Goal: Task Accomplishment & Management: Use online tool/utility

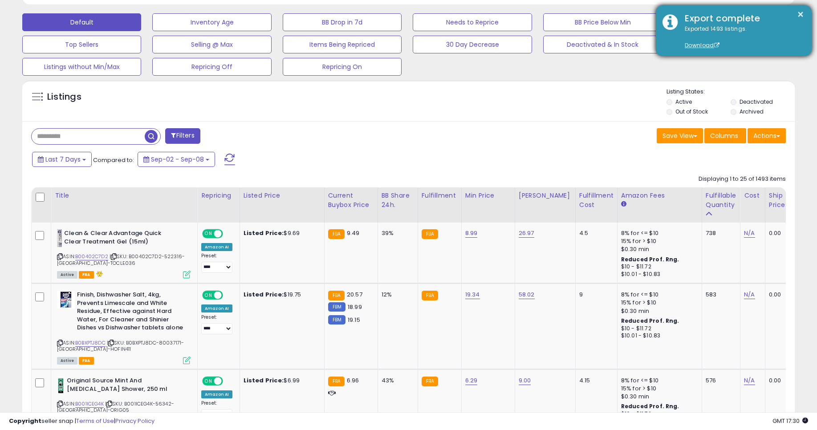
scroll to position [183, 449]
click at [806, 18] on div "× Export complete Exported 1493 listings. Download" at bounding box center [734, 30] width 156 height 51
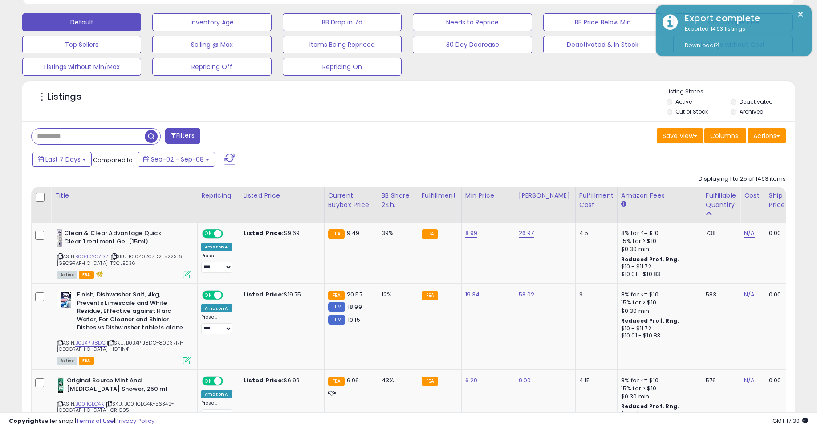
scroll to position [0, 0]
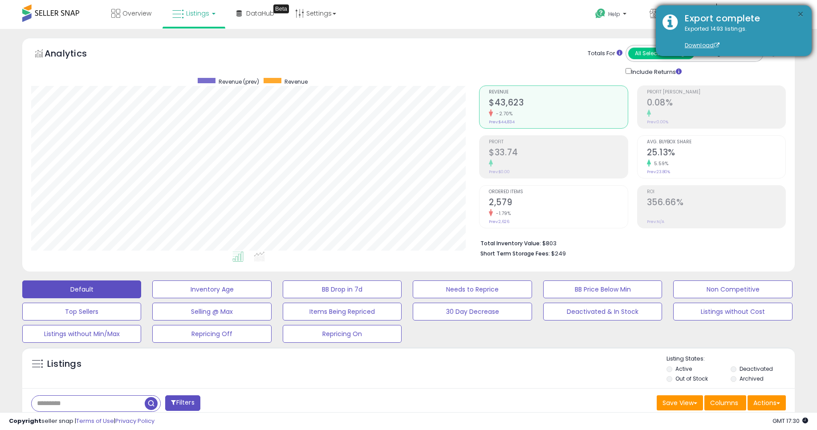
click at [800, 15] on button "×" at bounding box center [800, 14] width 7 height 11
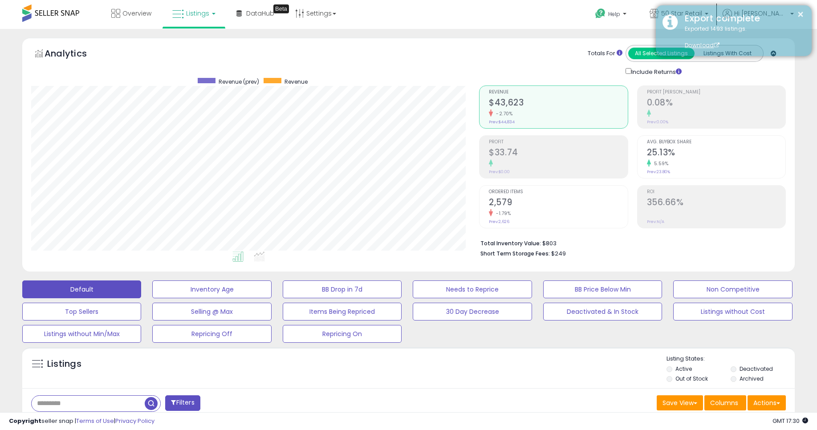
click at [715, 17] on div "Export complete" at bounding box center [741, 18] width 127 height 13
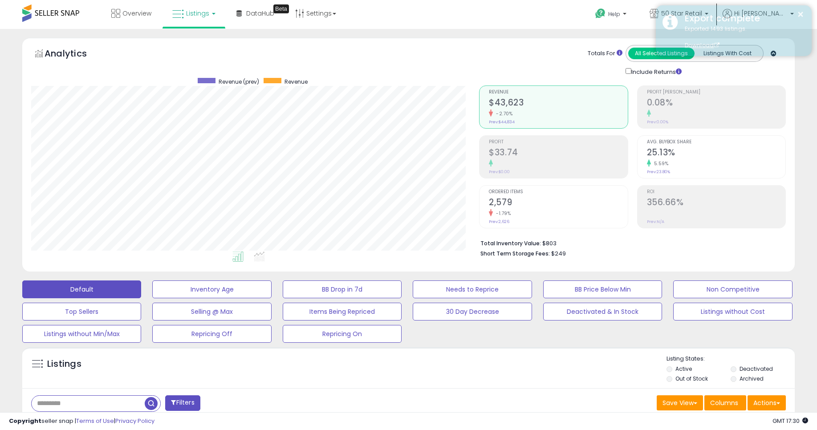
click at [712, 11] on div "× Export complete Exported 1493 listings. Download" at bounding box center [734, 30] width 156 height 51
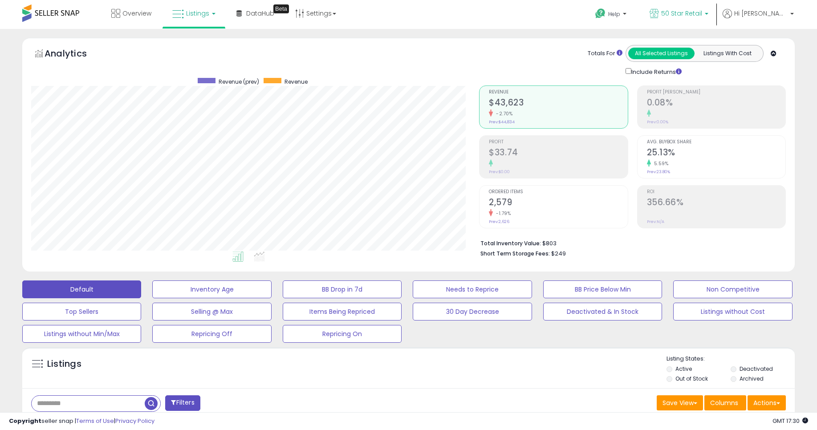
click at [702, 10] on span "50 Star Retail" at bounding box center [682, 13] width 41 height 9
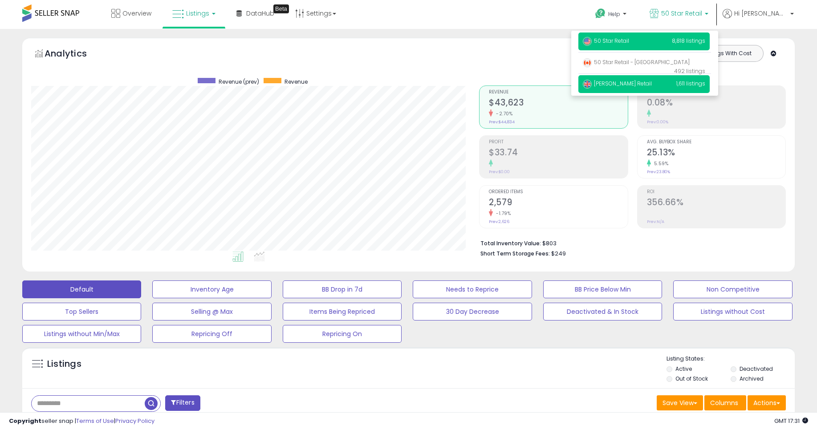
click at [652, 82] on span "[PERSON_NAME] Retail" at bounding box center [617, 84] width 69 height 8
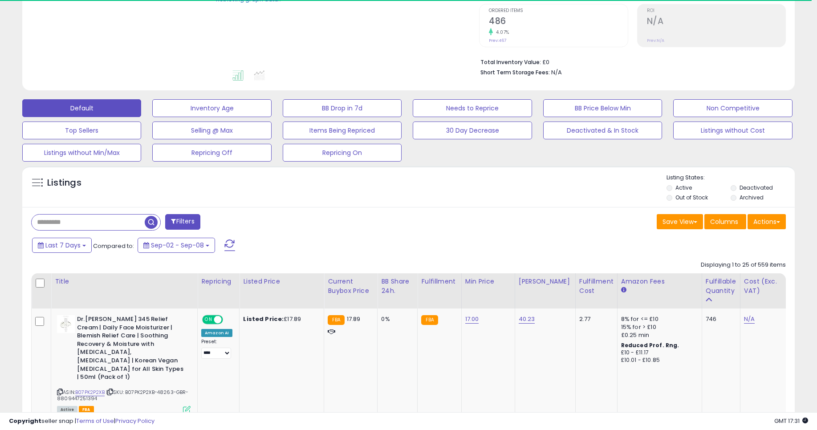
scroll to position [214, 0]
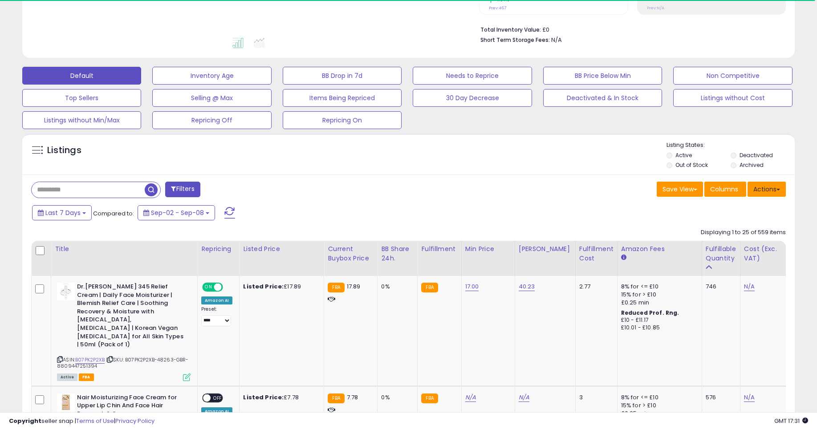
click at [766, 190] on button "Actions" at bounding box center [767, 189] width 38 height 15
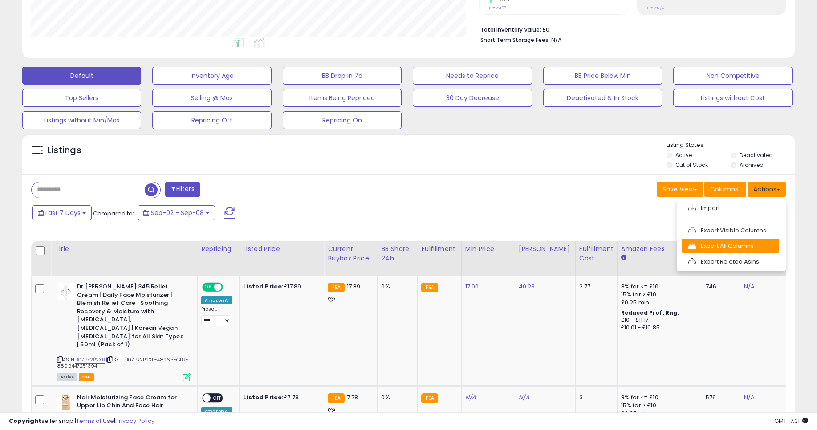
scroll to position [183, 449]
click at [744, 250] on link "Export All Columns" at bounding box center [731, 246] width 98 height 14
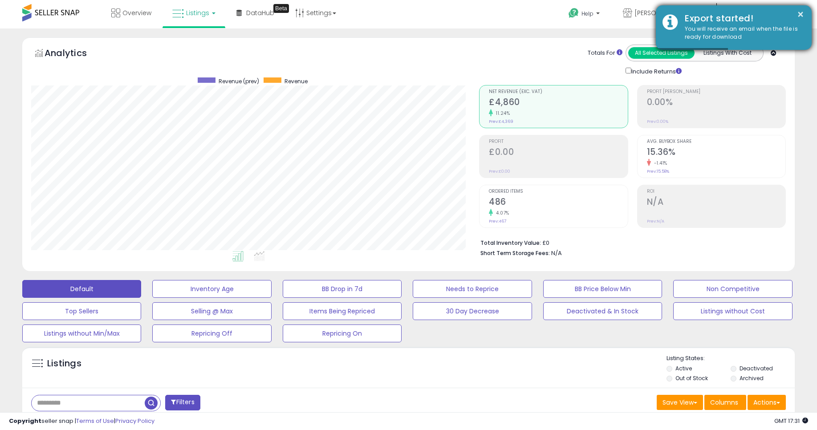
scroll to position [0, 0]
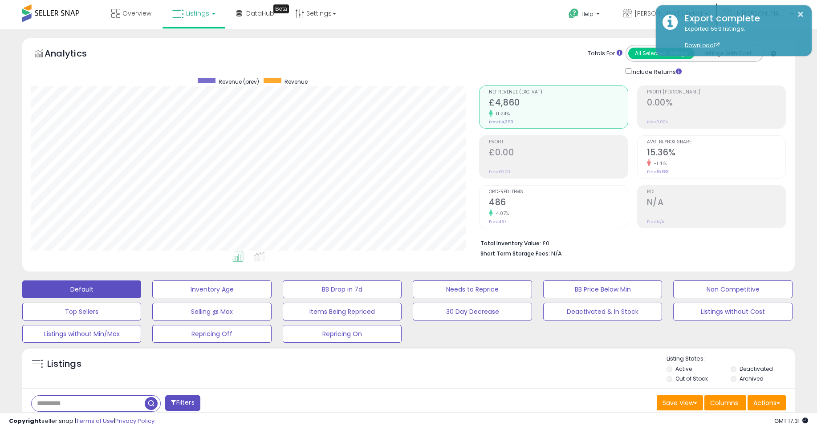
click at [520, 52] on div "Totals For All Selected Listings Listings With Cost Include Returns" at bounding box center [629, 61] width 300 height 32
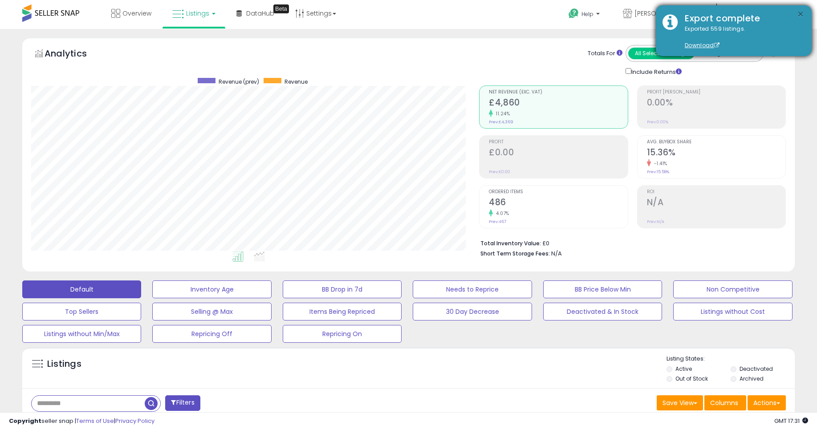
click at [800, 12] on button "×" at bounding box center [800, 14] width 7 height 11
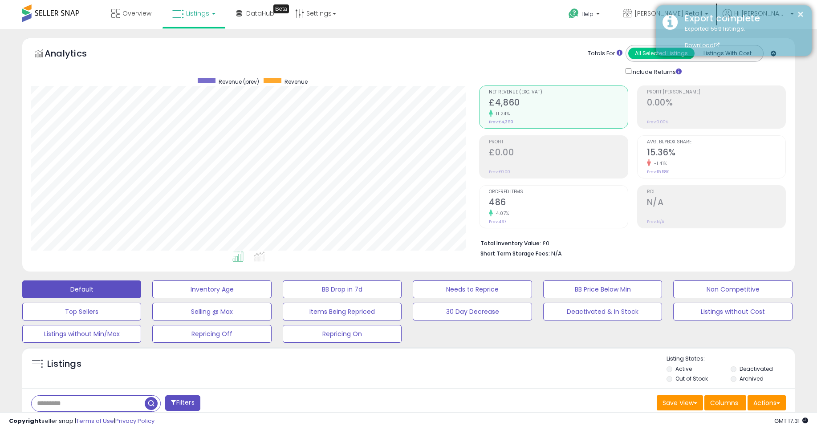
click at [686, 16] on div "Export complete" at bounding box center [741, 18] width 127 height 13
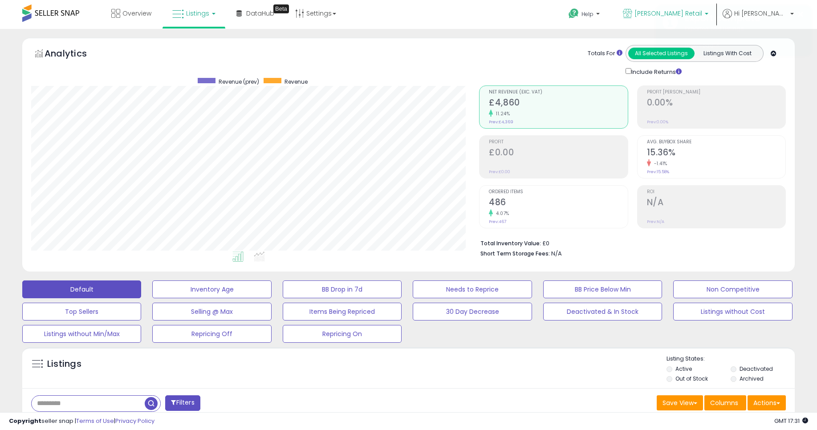
click at [682, 13] on span "[PERSON_NAME] Retail" at bounding box center [669, 13] width 68 height 9
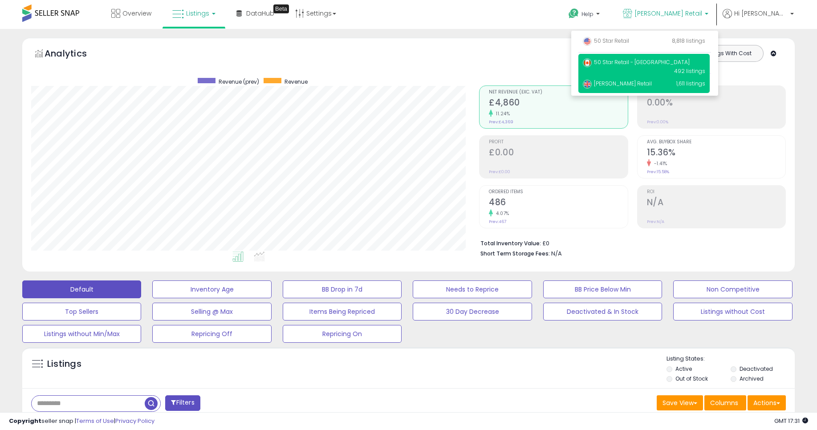
click at [662, 63] on span "50 Star Retail - [GEOGRAPHIC_DATA]" at bounding box center [636, 62] width 107 height 8
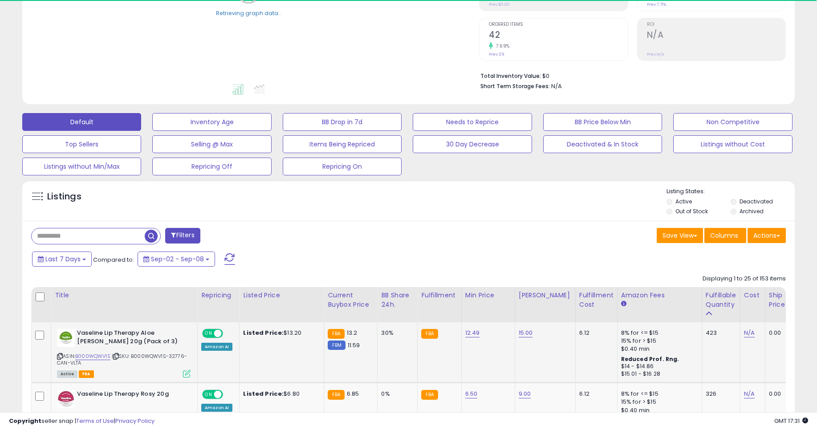
scroll to position [214, 0]
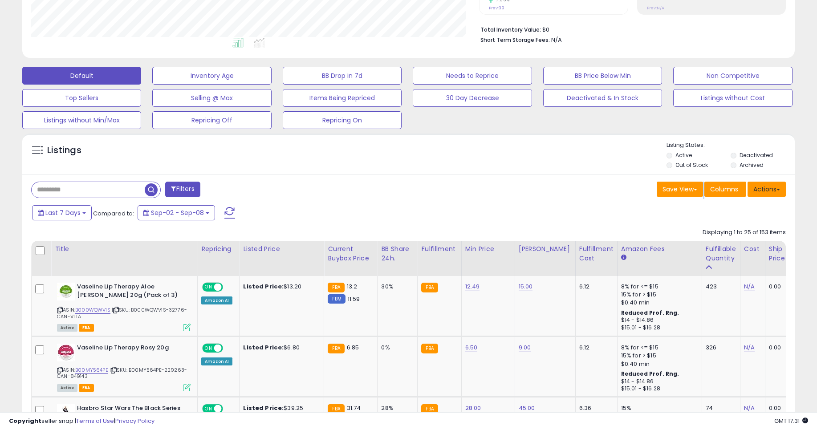
click at [757, 192] on button "Actions" at bounding box center [767, 189] width 38 height 15
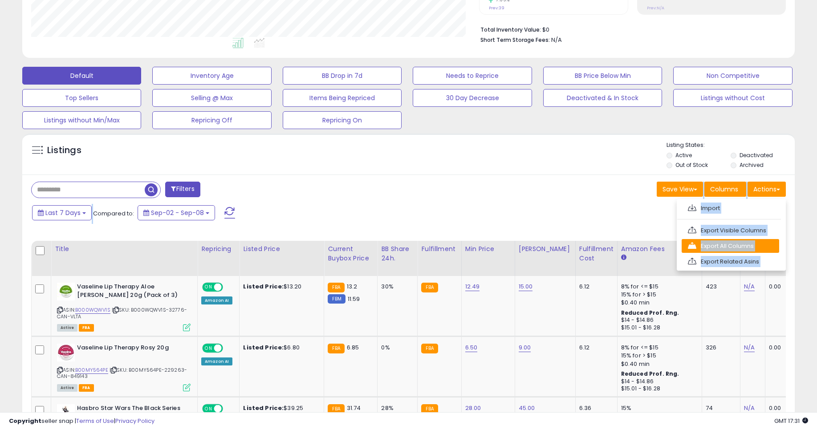
click at [715, 247] on link "Export All Columns" at bounding box center [731, 246] width 98 height 14
